Goal: Task Accomplishment & Management: Manage account settings

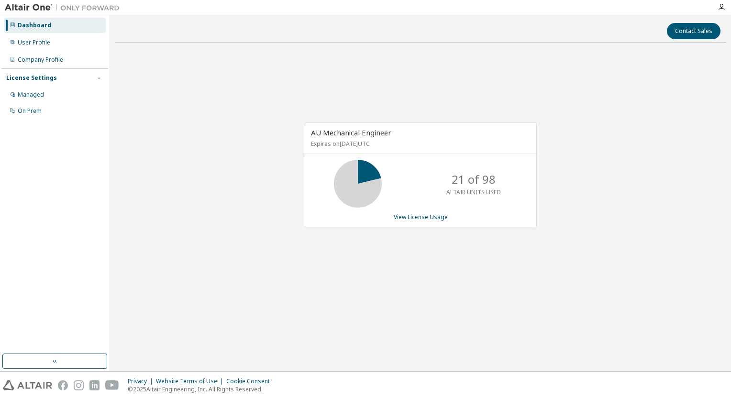
click at [39, 28] on div "Dashboard" at bounding box center [34, 26] width 33 height 8
click at [46, 48] on div "User Profile" at bounding box center [55, 42] width 102 height 15
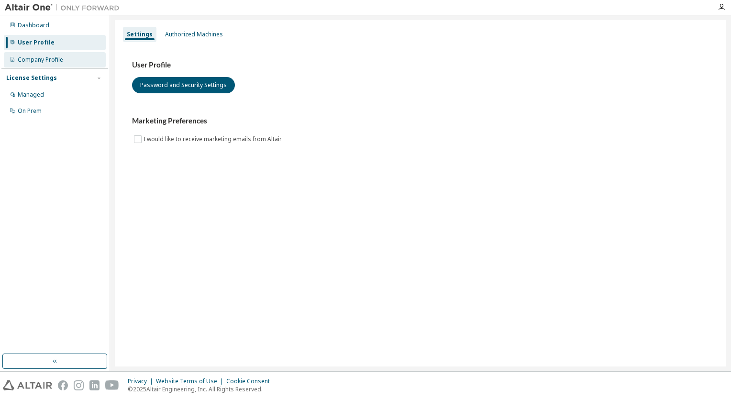
click at [40, 64] on div "Company Profile" at bounding box center [55, 59] width 102 height 15
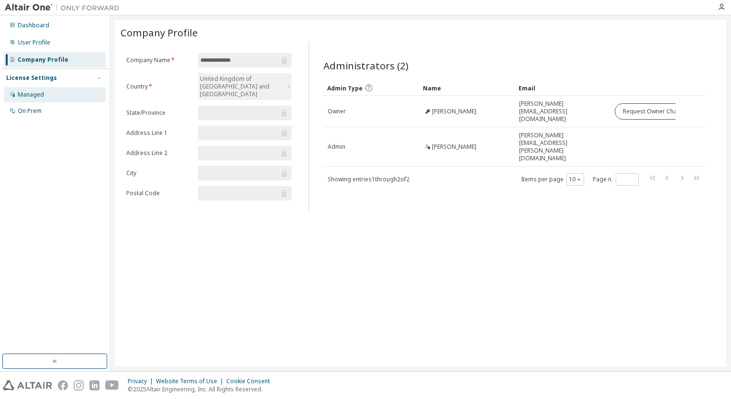
click at [34, 93] on div "Managed" at bounding box center [31, 95] width 26 height 8
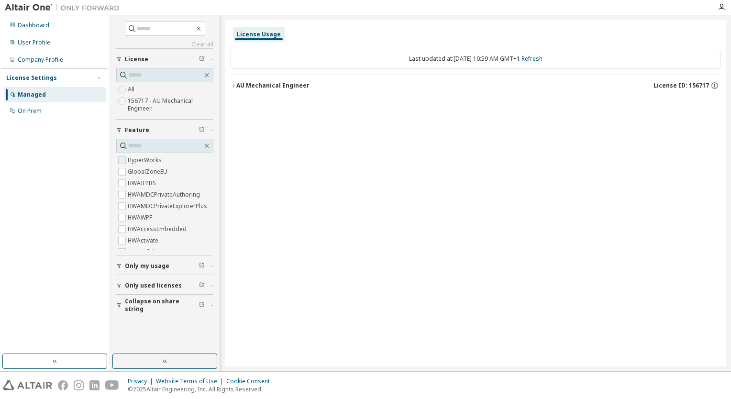
click at [142, 156] on label "HyperWorks" at bounding box center [146, 159] width 36 height 11
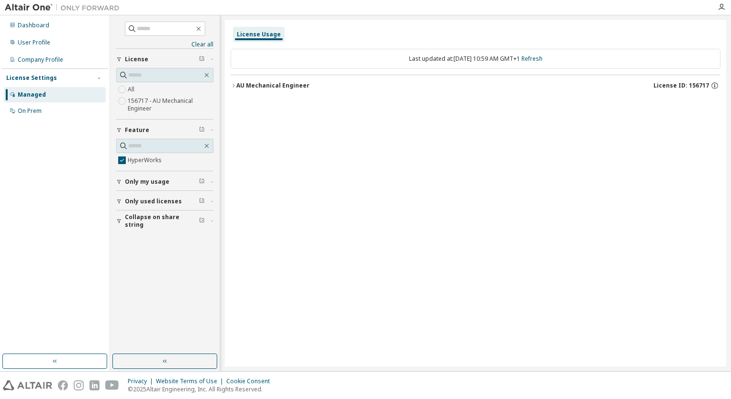
click at [235, 83] on icon "button" at bounding box center [233, 86] width 6 height 6
click at [238, 102] on div "HyperWorks 21000 of 98000 used v26.0 Expire date: [DATE]" at bounding box center [475, 105] width 490 height 23
click at [240, 104] on icon "button" at bounding box center [242, 105] width 6 height 6
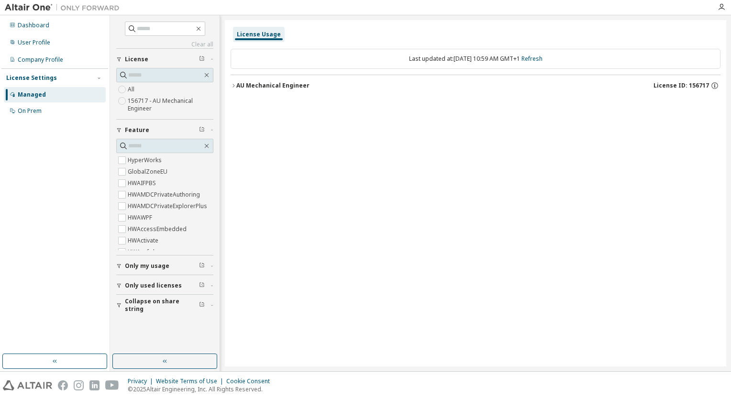
click at [36, 11] on img at bounding box center [65, 8] width 120 height 10
click at [34, 6] on img at bounding box center [65, 8] width 120 height 10
click at [26, 107] on div "On Prem" at bounding box center [30, 111] width 24 height 8
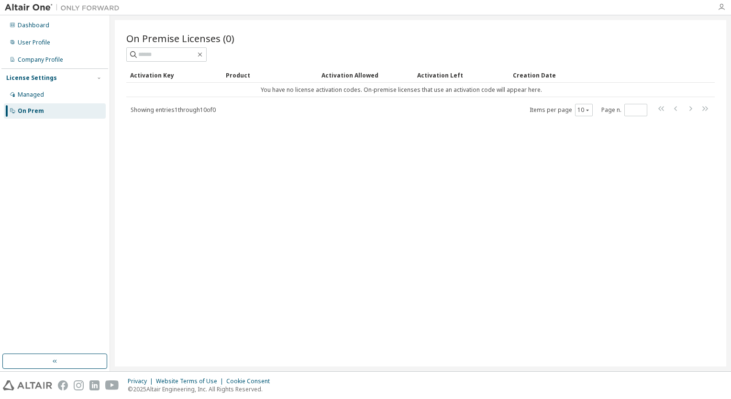
click at [724, 6] on icon "button" at bounding box center [721, 7] width 8 height 8
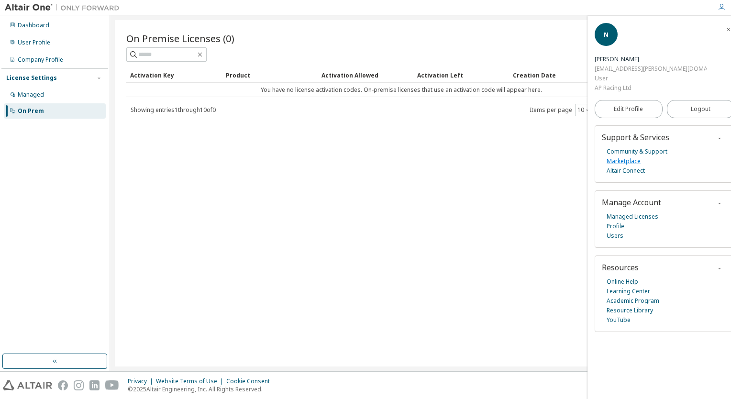
click at [619, 156] on link "Marketplace" at bounding box center [623, 161] width 34 height 10
click at [389, 39] on div "On Premise Licenses (0)" at bounding box center [420, 38] width 588 height 13
drag, startPoint x: 721, startPoint y: 28, endPoint x: 653, endPoint y: 35, distance: 68.8
click at [724, 28] on span "button" at bounding box center [729, 29] width 10 height 15
